Goal: Information Seeking & Learning: Learn about a topic

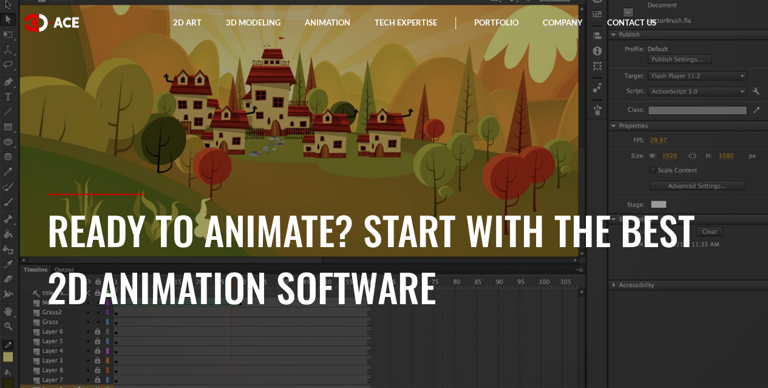
click at [428, 135] on section "Ready to animate? Start with the best 2D Animation Software" at bounding box center [384, 194] width 768 height 388
click at [383, 238] on h1 "Ready to animate? Start with the best 2D Animation Software" at bounding box center [384, 258] width 674 height 114
click at [602, 113] on section "Ready to animate? Start with the best 2D Animation Software" at bounding box center [384, 194] width 768 height 388
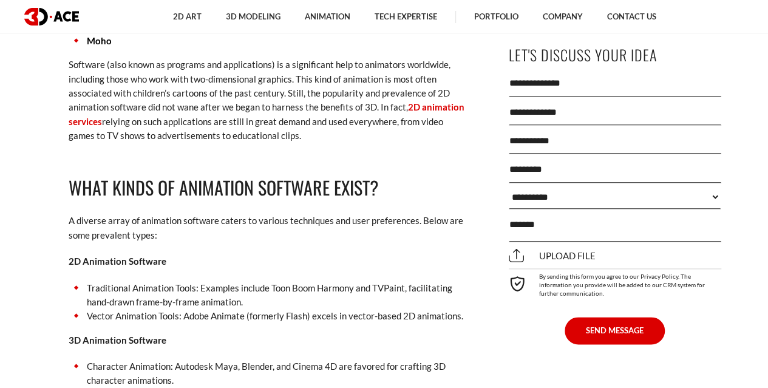
scroll to position [777, 0]
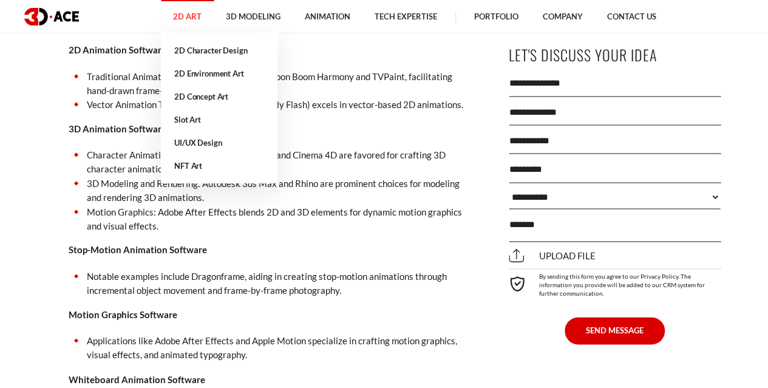
click at [186, 12] on link "2D Art" at bounding box center [187, 16] width 53 height 33
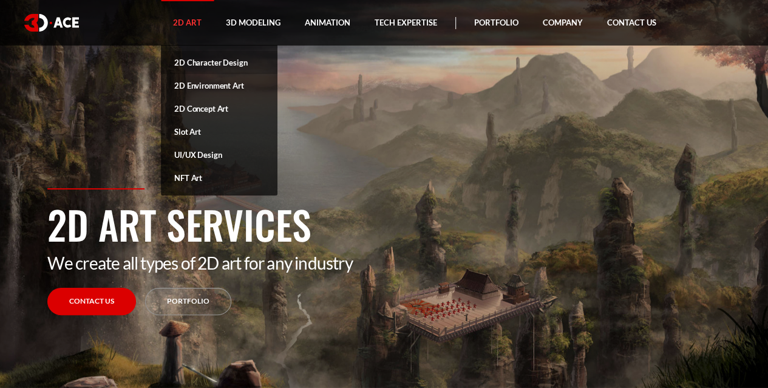
click at [201, 68] on link "2D Character Design" at bounding box center [219, 62] width 117 height 23
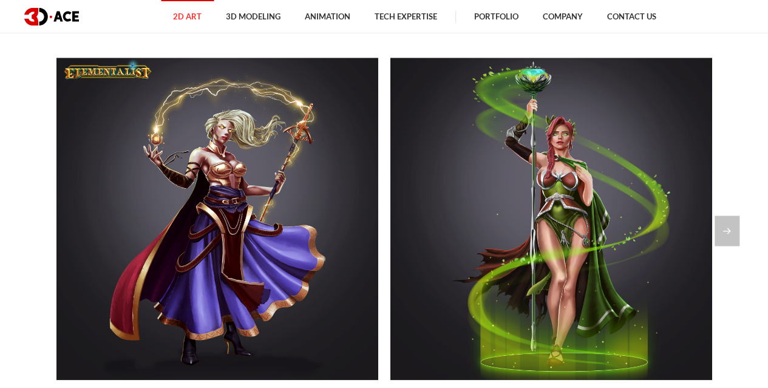
scroll to position [839, 0]
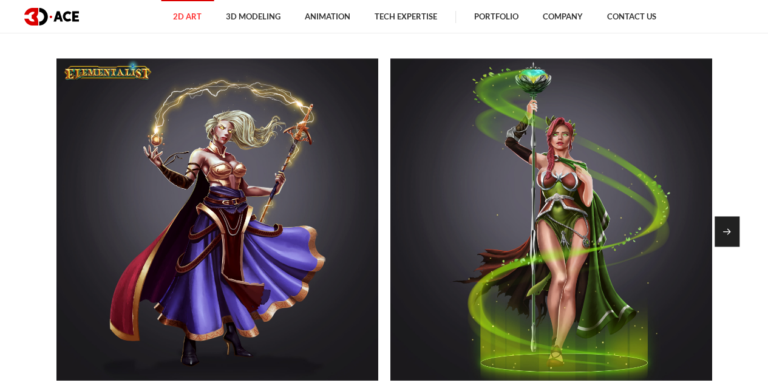
click at [722, 241] on div "Next slide" at bounding box center [726, 231] width 25 height 30
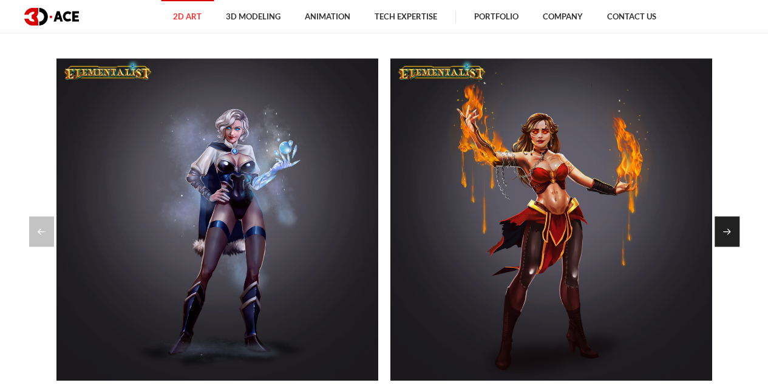
click at [722, 241] on div "Next slide" at bounding box center [726, 231] width 25 height 30
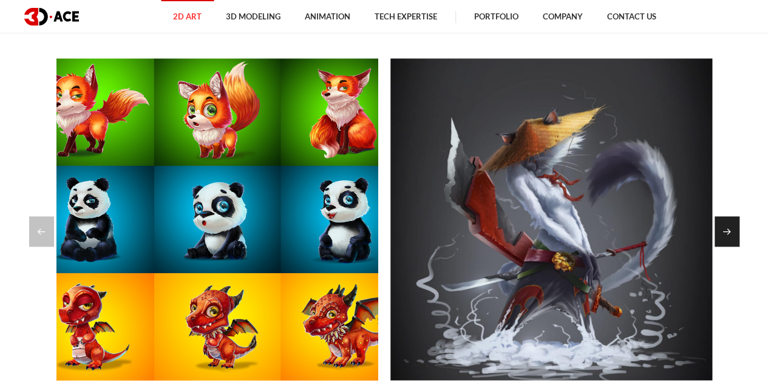
click at [722, 241] on div "Next slide" at bounding box center [726, 231] width 25 height 30
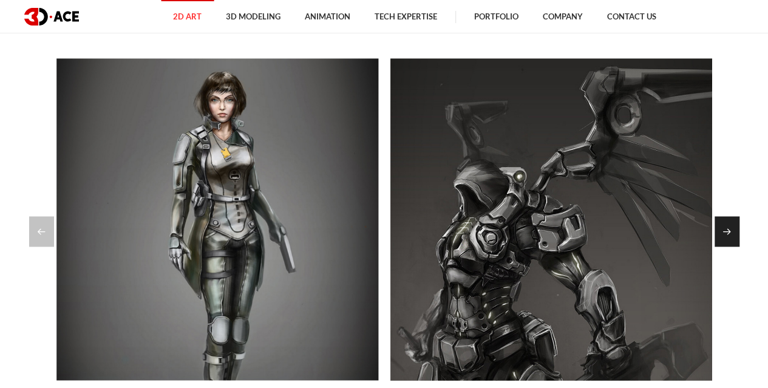
click at [722, 241] on div "Next slide" at bounding box center [726, 231] width 25 height 30
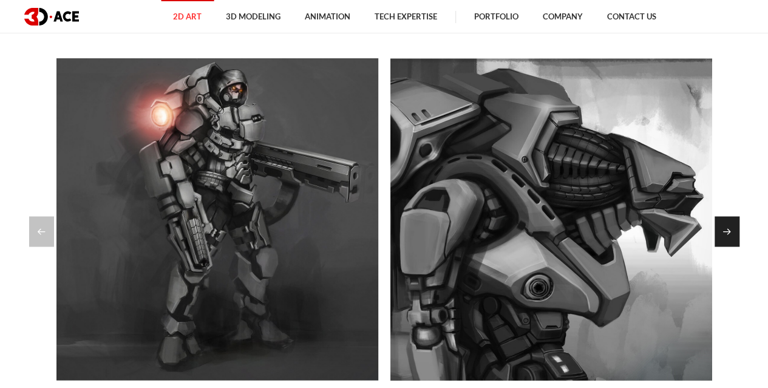
click at [722, 241] on div "Next slide" at bounding box center [726, 231] width 25 height 30
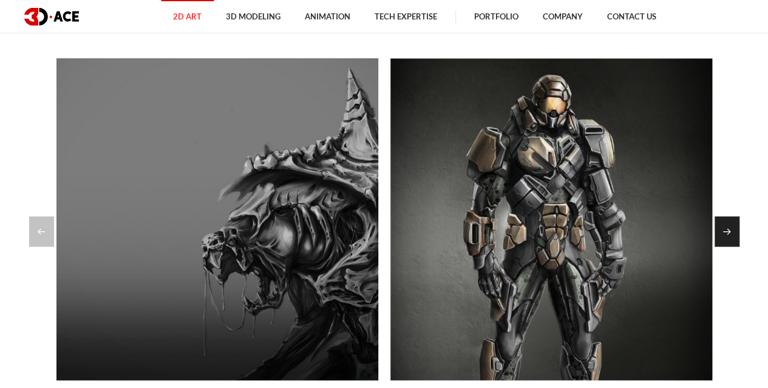
click at [722, 241] on div "Next slide" at bounding box center [726, 231] width 25 height 30
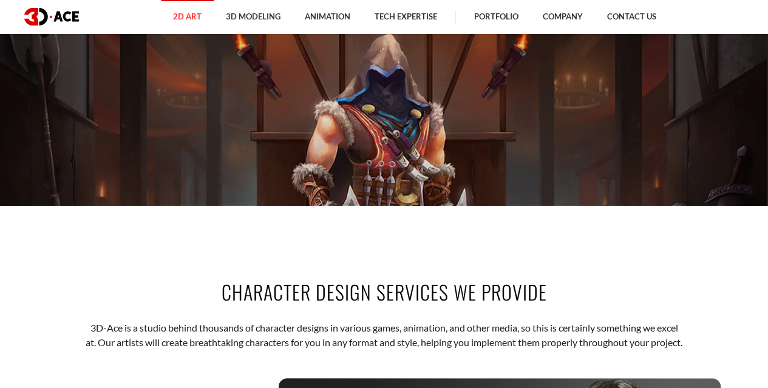
scroll to position [0, 0]
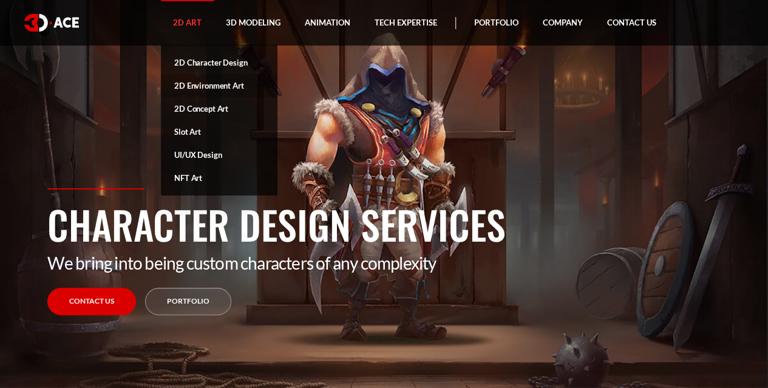
click at [181, 89] on link "2D Environment Art" at bounding box center [219, 85] width 117 height 23
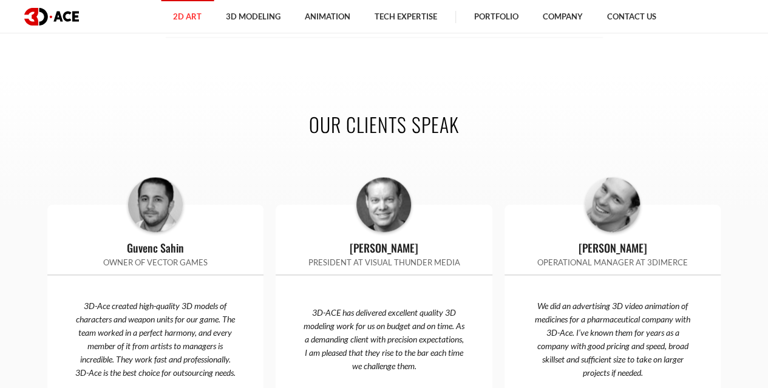
scroll to position [2938, 0]
